Goal: Information Seeking & Learning: Learn about a topic

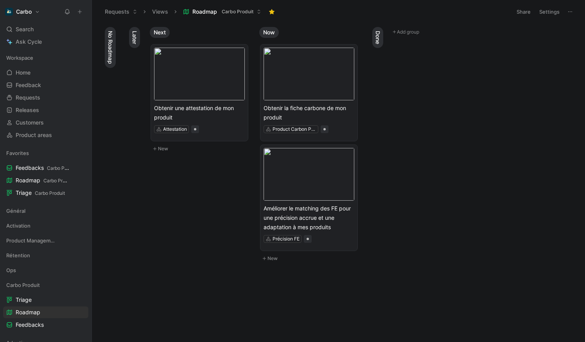
click at [68, 12] on icon at bounding box center [67, 12] width 6 height 6
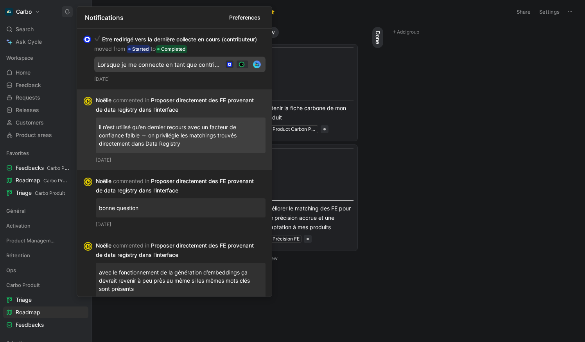
click at [198, 99] on div "[PERSON_NAME] commented in Proposer directement des FE provenant de data regist…" at bounding box center [177, 105] width 163 height 19
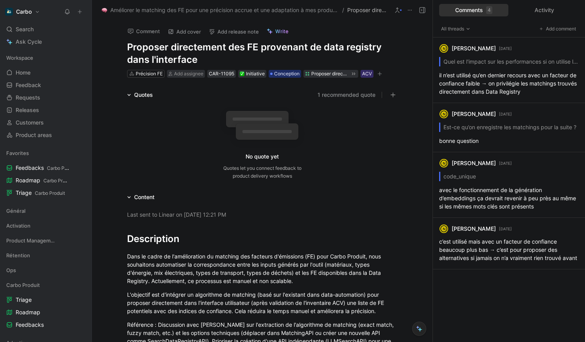
click at [142, 11] on span "Améliorer le matching des FE pour une précision accrue et une adaptation à mes …" at bounding box center [224, 9] width 228 height 9
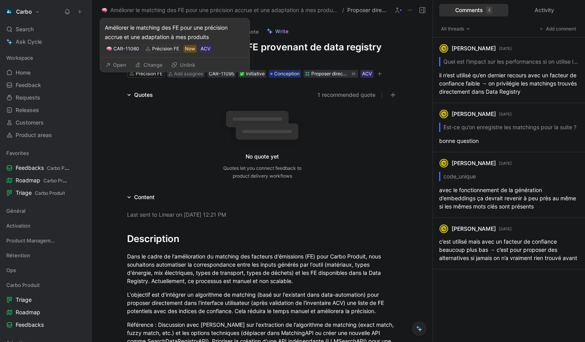
click at [123, 66] on button "Open" at bounding box center [116, 64] width 28 height 11
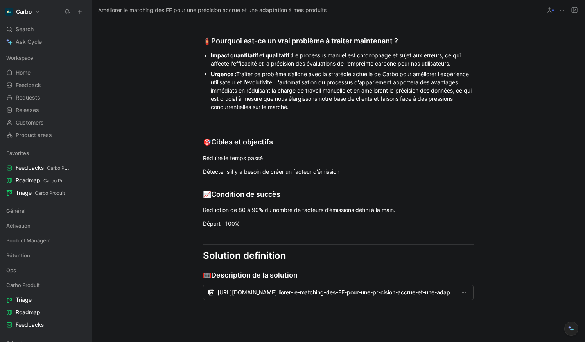
scroll to position [402, 0]
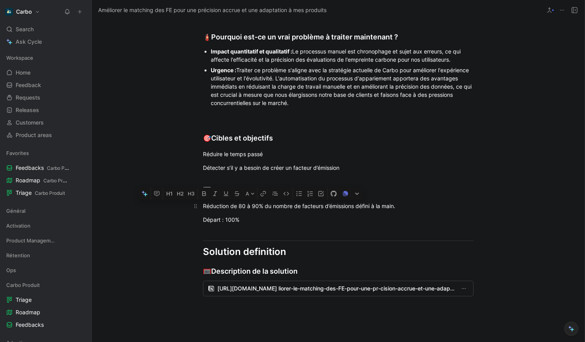
drag, startPoint x: 239, startPoint y: 214, endPoint x: 262, endPoint y: 218, distance: 23.8
click at [262, 210] on div "Réduction de 80 à 90% du nombre de facteurs d’émissions défini à la main." at bounding box center [338, 206] width 271 height 8
click at [408, 210] on div "Réduction de 90% du nombre de facteurs d’émissions défini à la main." at bounding box center [338, 206] width 271 height 8
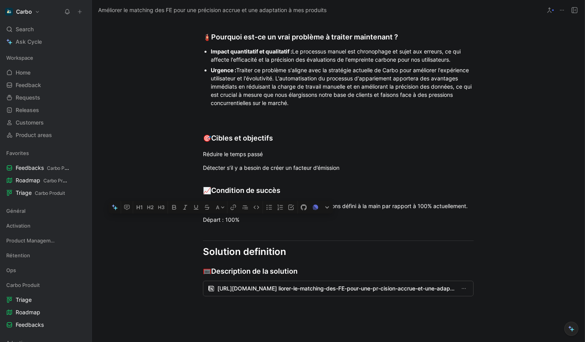
drag, startPoint x: 253, startPoint y: 230, endPoint x: 186, endPoint y: 229, distance: 66.9
click at [186, 229] on div "Problem definition 🧯 Quel problème souhaitons nous résoudre ? Le problème que n…" at bounding box center [338, 110] width 493 height 442
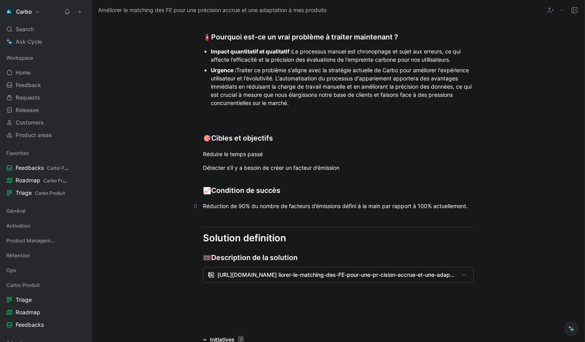
click at [218, 210] on div "Réduction de 90% du nombre de facteurs d’émissions défini à la main par rapport…" at bounding box center [338, 206] width 271 height 8
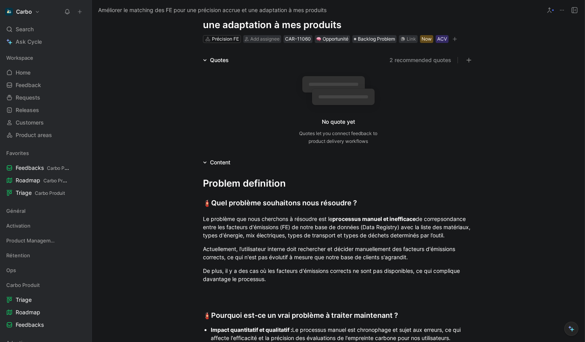
scroll to position [8, 0]
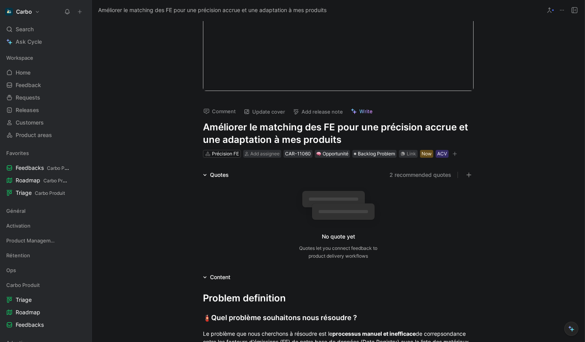
click at [232, 150] on div "Précision FE" at bounding box center [222, 154] width 38 height 8
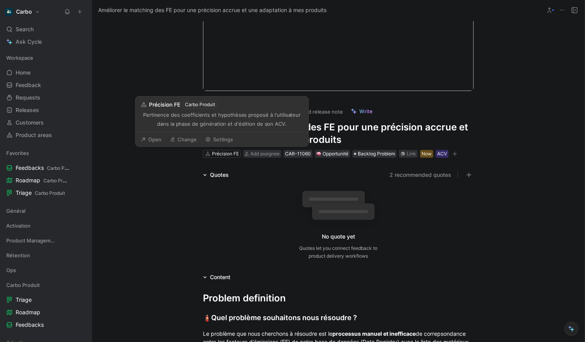
click at [364, 139] on h1 "Améliorer le matching des FE pour une précision accrue et une adaptation à mes …" at bounding box center [338, 133] width 271 height 25
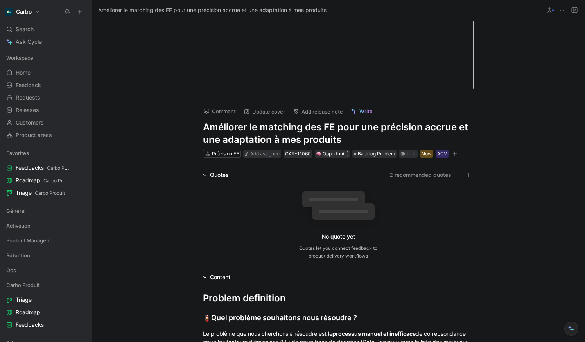
click at [331, 129] on h1 "Améliorer le matching des FE pour une précision accrue et une adaptation à mes …" at bounding box center [338, 133] width 271 height 25
copy h1 "Améliorer le matching des FE pour une précision accrue et une adaptation à mes …"
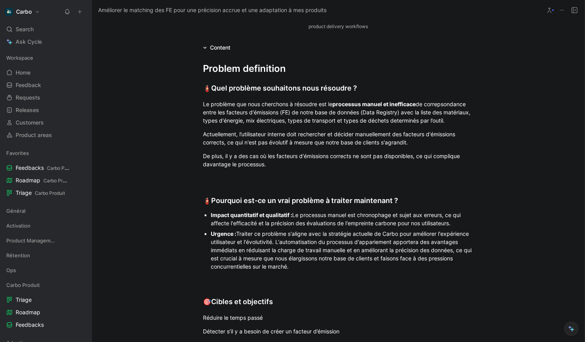
scroll to position [245, 0]
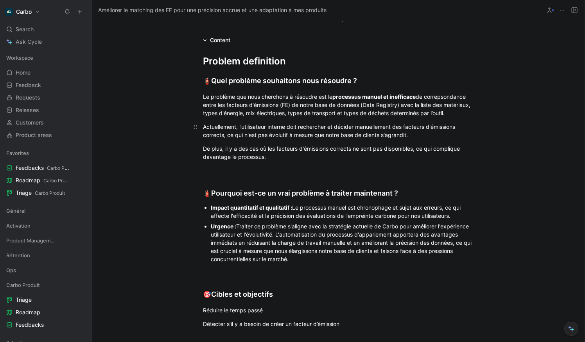
click at [331, 129] on p "Actuellement, l’utilisateur interne doit rechercher et décider manuellement des…" at bounding box center [338, 130] width 300 height 21
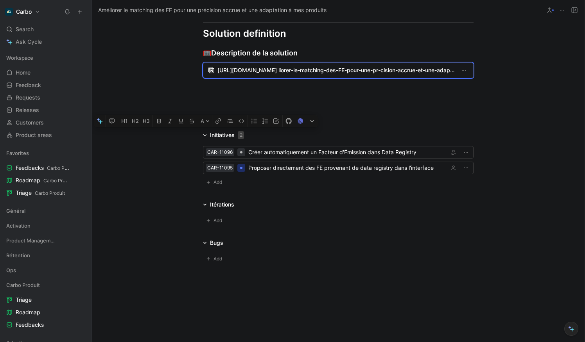
copy div "Loremip dolorsitam 🧯 Cons adipisci elitseddoe temp incididu ? Ut laboreet dol m…"
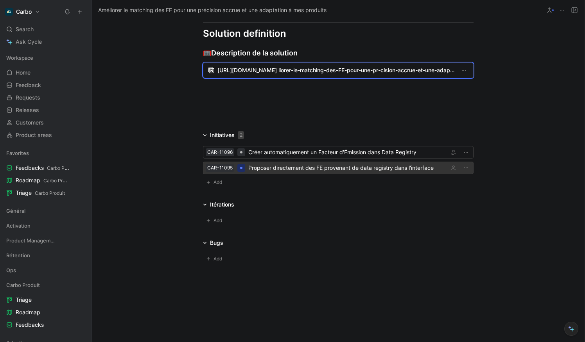
click at [291, 172] on div "Proposer directement des FE provenant de data registry dans l'interface" at bounding box center [346, 167] width 197 height 9
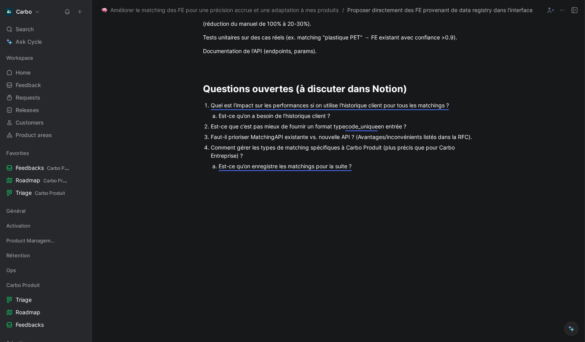
scroll to position [535, 0]
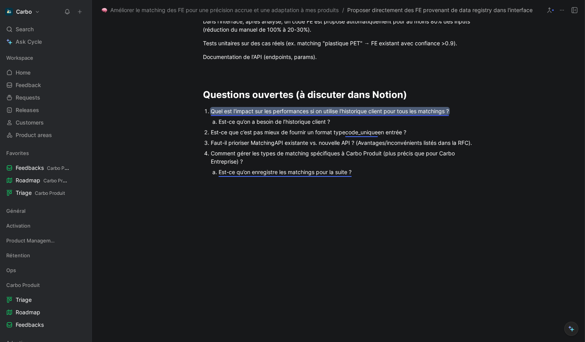
click at [336, 111] on mark "Quel est l'impact sur les performances si on utilise l'historique client pour t…" at bounding box center [330, 111] width 238 height 7
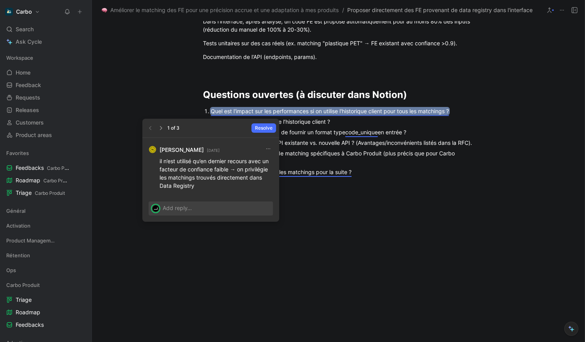
drag, startPoint x: 161, startPoint y: 161, endPoint x: 206, endPoint y: 183, distance: 50.3
click at [206, 183] on p "il n’est utilisé qu’en dernier recours avec un facteur de confiance faible → on…" at bounding box center [215, 173] width 113 height 33
copy p "l n’est utilisé qu’en dernier recours avec un facteur de confiance faible → on …"
drag, startPoint x: 160, startPoint y: 160, endPoint x: 200, endPoint y: 183, distance: 46.3
click at [200, 183] on p "il n’est utilisé qu’en dernier recours avec un facteur de confiance faible → on…" at bounding box center [215, 173] width 113 height 33
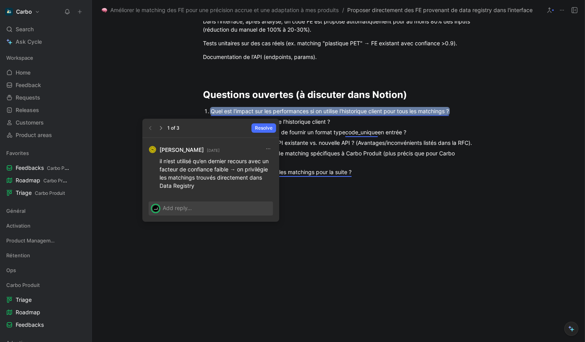
copy p "il n’est utilisé qu’en dernier recours avec un facteur de confiance faible → on…"
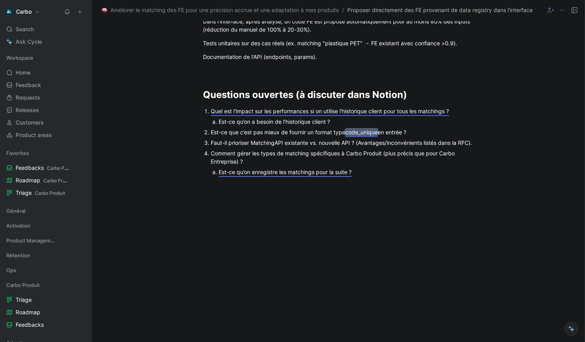
click at [376, 133] on mark "code_unique" at bounding box center [361, 132] width 32 height 7
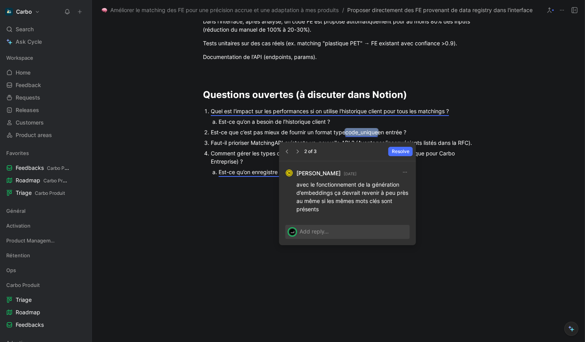
drag, startPoint x: 297, startPoint y: 184, endPoint x: 333, endPoint y: 207, distance: 42.9
click at [333, 207] on p "avec le fonctionnement de la génération d’embeddings ça devrait revenir à peu p…" at bounding box center [352, 197] width 113 height 33
copy p "avec le fonctionnement de la génération d’embeddings ça devrait revenir à peu p…"
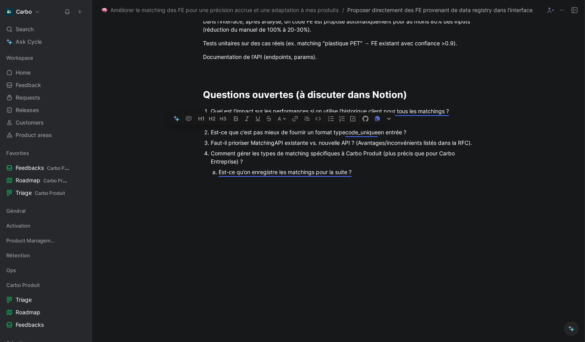
drag, startPoint x: 211, startPoint y: 147, endPoint x: 330, endPoint y: 174, distance: 121.7
click at [330, 174] on ol "Quel est l'impact sur les performances si on utilise l'historique client pour t…" at bounding box center [338, 142] width 300 height 72
click at [330, 166] on div "Comment gérer les types de matching spécifiques à Carbo Produit (plus précis qu…" at bounding box center [342, 157] width 263 height 16
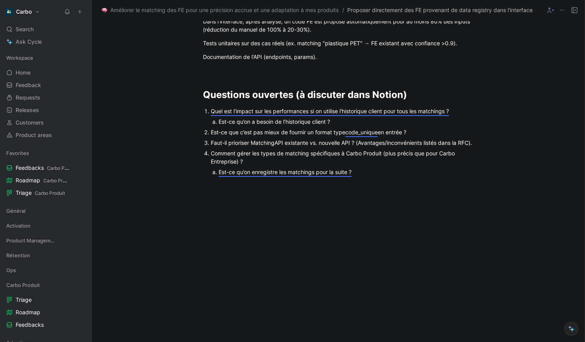
click at [298, 176] on div "Est-ce qu’on enregistre les matchings pour la suite ?" at bounding box center [339, 172] width 240 height 8
click at [315, 176] on mark "Est-ce qu’on enregistre les matchings pour la suite ?" at bounding box center [285, 172] width 133 height 7
